Goal: Task Accomplishment & Management: Manage account settings

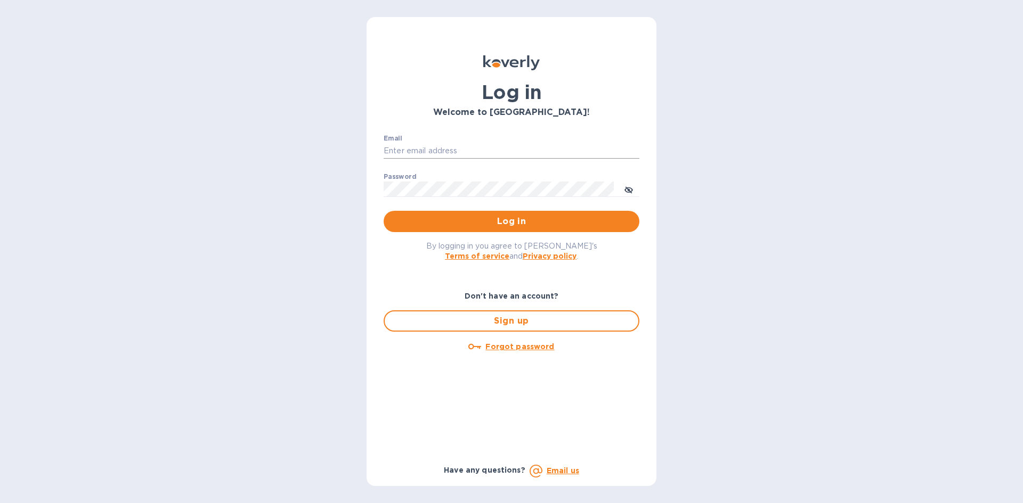
click at [462, 153] on input "Email" at bounding box center [512, 151] width 256 height 16
click at [409, 149] on input "Email" at bounding box center [512, 151] width 256 height 16
type input "shia@styleedit.com"
click at [532, 219] on span "Log in" at bounding box center [511, 221] width 239 height 13
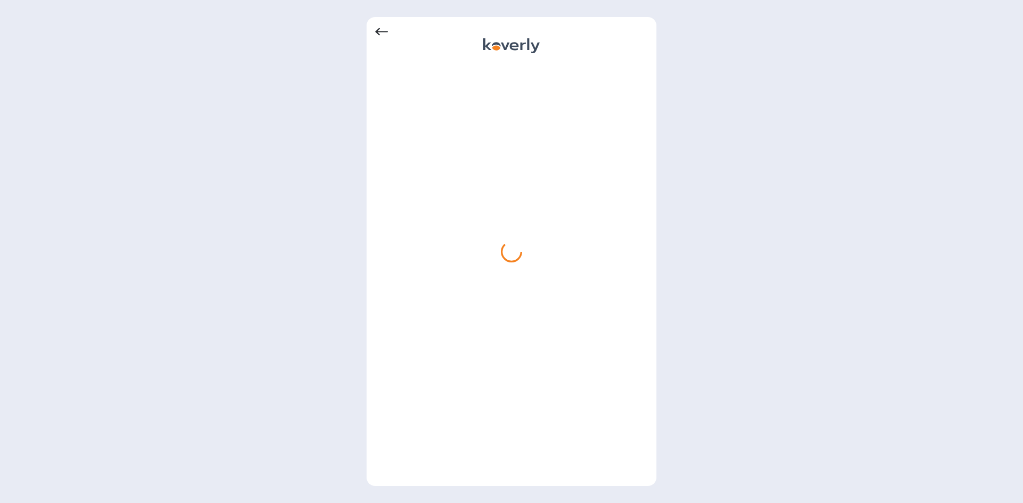
click at [381, 30] on icon at bounding box center [381, 32] width 13 height 13
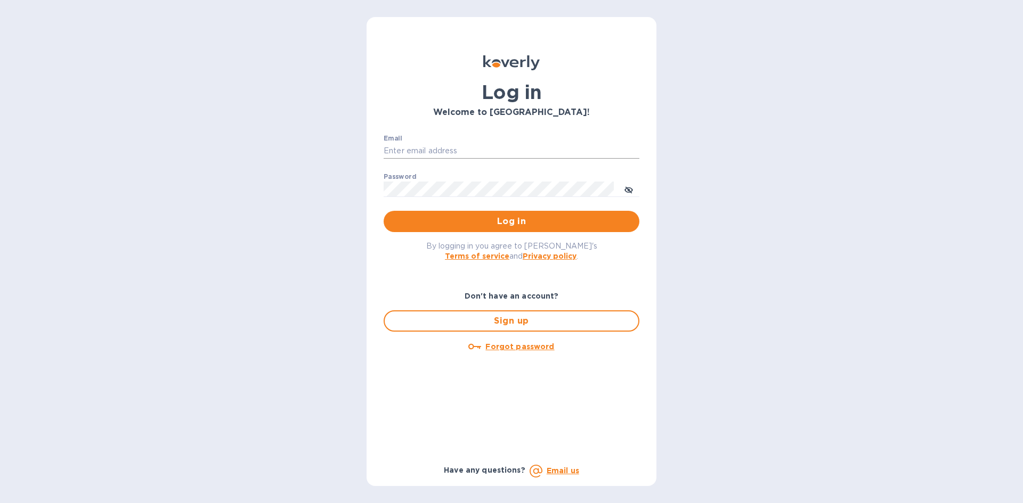
type input "shia@styleedit.com"
click at [404, 142] on div "Email shia@styleedit.com ​" at bounding box center [512, 154] width 256 height 38
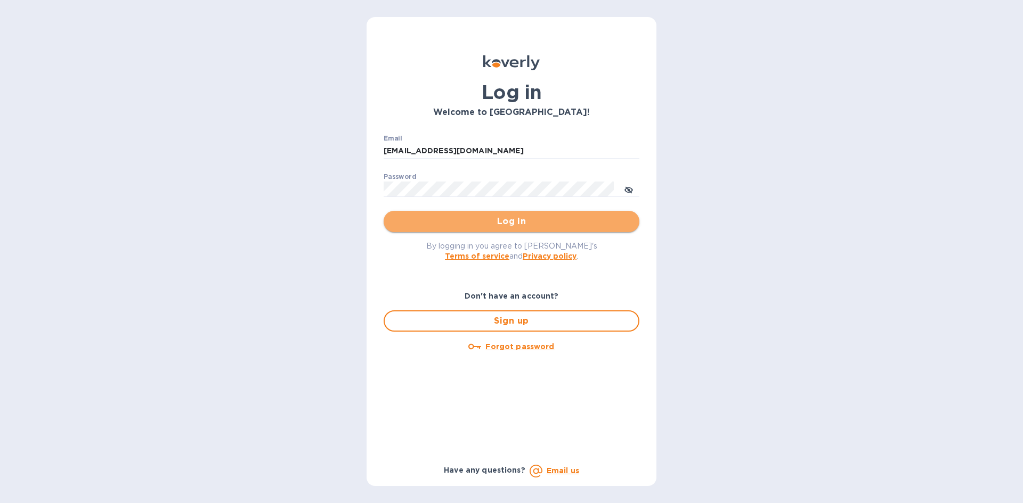
click at [500, 222] on span "Log in" at bounding box center [511, 221] width 239 height 13
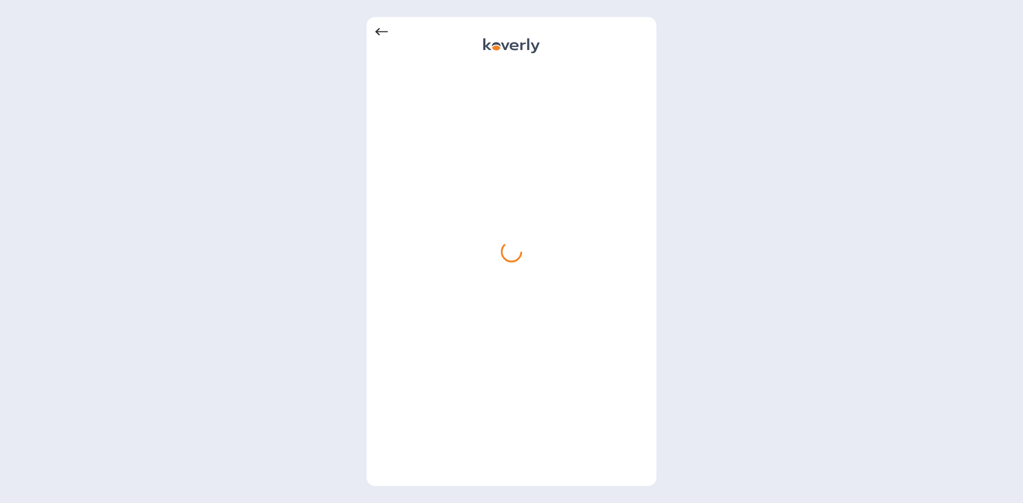
drag, startPoint x: 868, startPoint y: 3, endPoint x: 681, endPoint y: 518, distance: 548.1
